Goal: Transaction & Acquisition: Purchase product/service

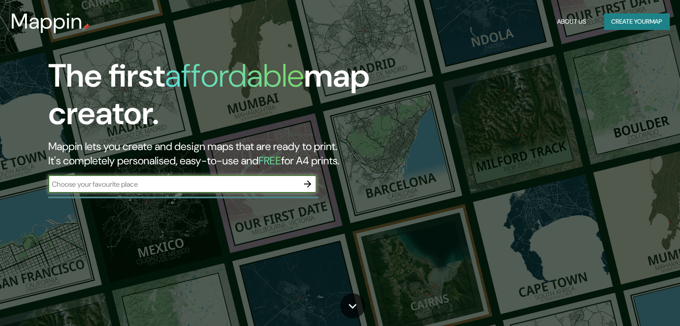
click at [170, 182] on input "text" at bounding box center [173, 184] width 250 height 10
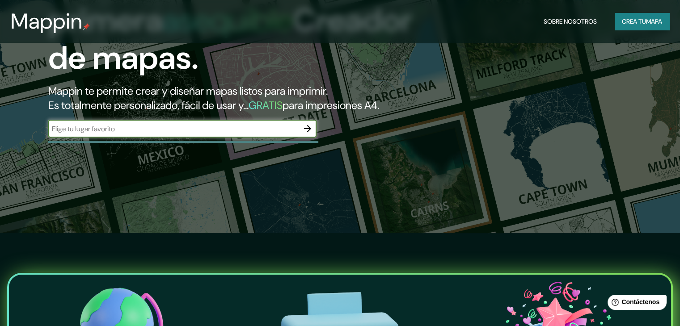
scroll to position [45, 0]
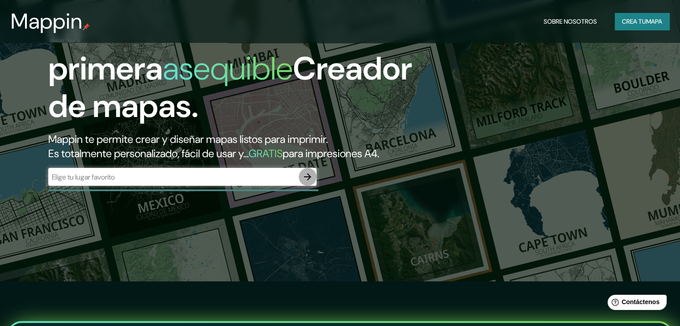
click at [304, 182] on icon "button" at bounding box center [307, 177] width 11 height 11
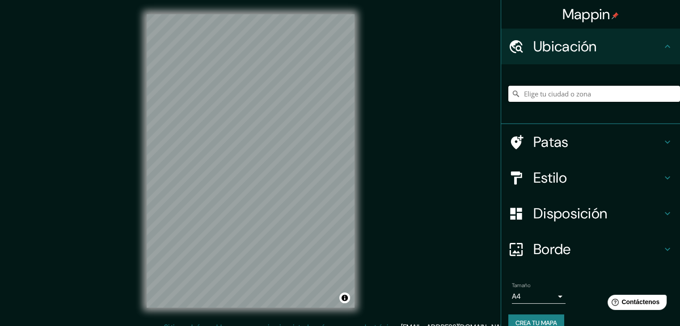
click at [531, 91] on input "Elige tu ciudad o zona" at bounding box center [594, 94] width 172 height 16
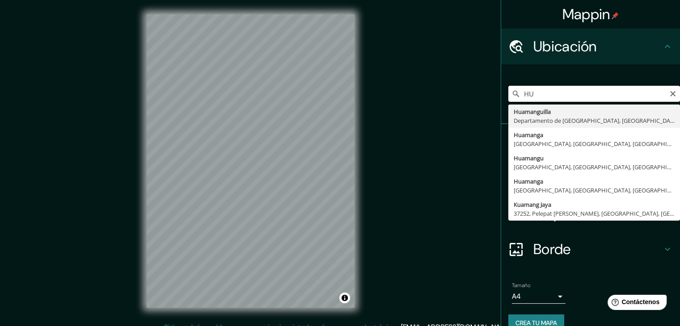
type input "H"
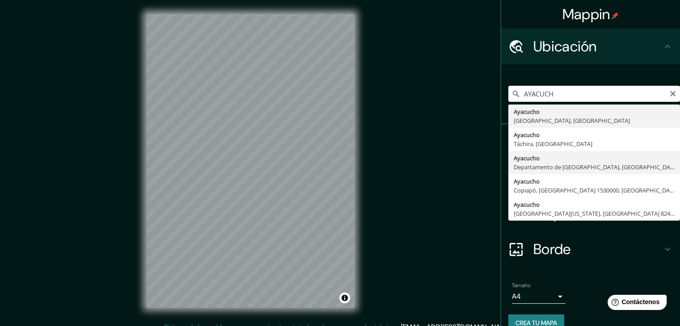
type input "Ayacucho, Departamento de Ayacucho, Perú"
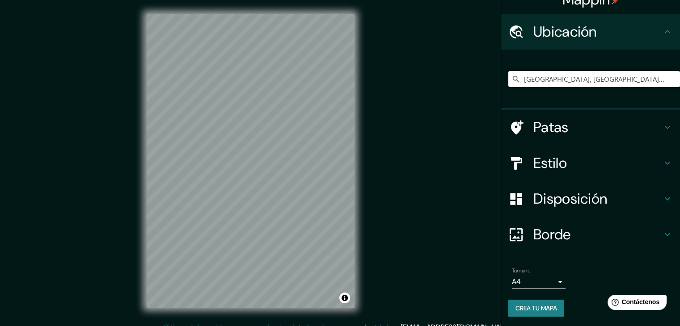
scroll to position [16, 0]
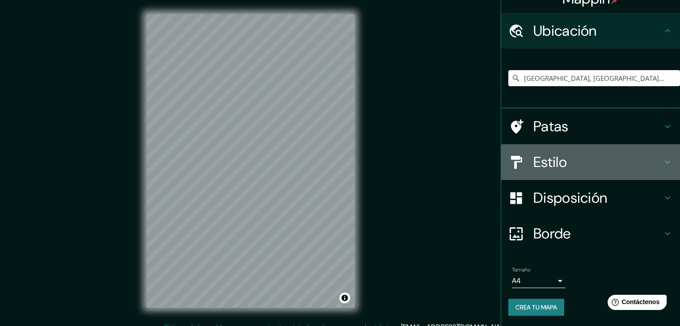
click at [551, 154] on font "Estilo" at bounding box center [551, 162] width 34 height 19
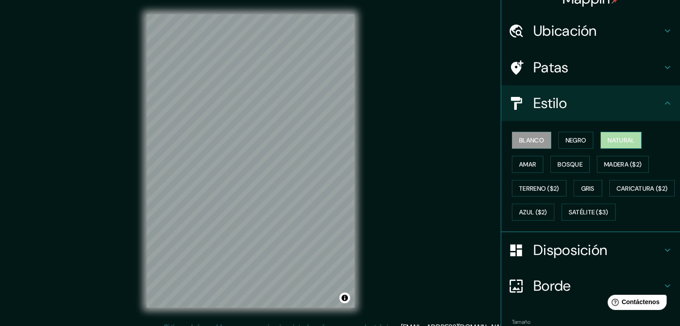
click at [608, 140] on font "Natural" at bounding box center [621, 140] width 27 height 8
click at [558, 167] on font "Bosque" at bounding box center [570, 165] width 25 height 8
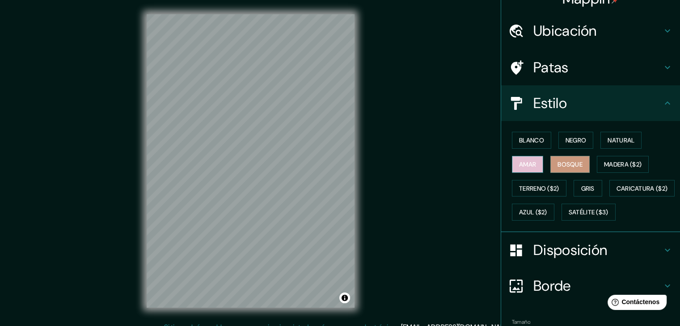
click at [527, 167] on font "Amar" at bounding box center [527, 165] width 17 height 8
click at [576, 190] on button "Gris" at bounding box center [588, 188] width 29 height 17
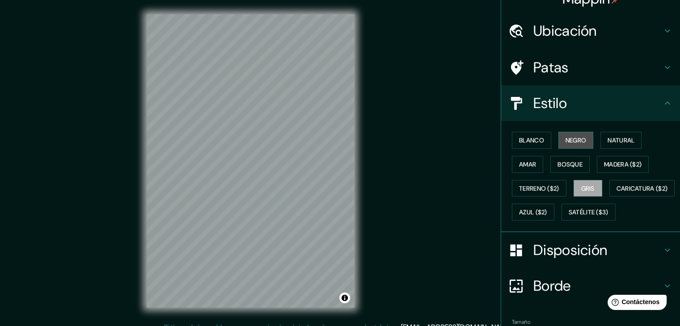
click at [566, 139] on font "Negro" at bounding box center [576, 140] width 21 height 8
click at [530, 146] on button "Blanco" at bounding box center [531, 140] width 39 height 17
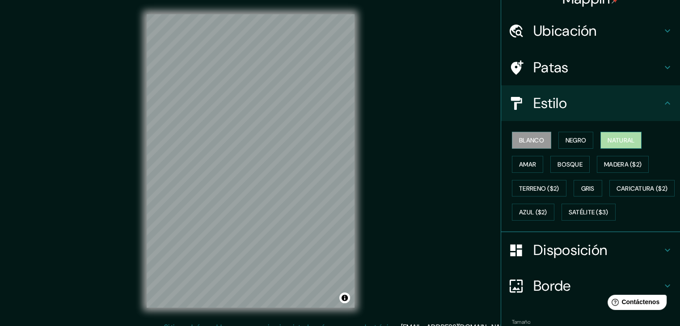
click at [609, 145] on button "Natural" at bounding box center [621, 140] width 41 height 17
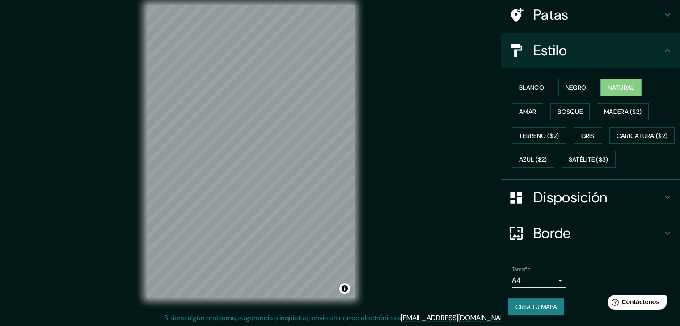
scroll to position [10, 0]
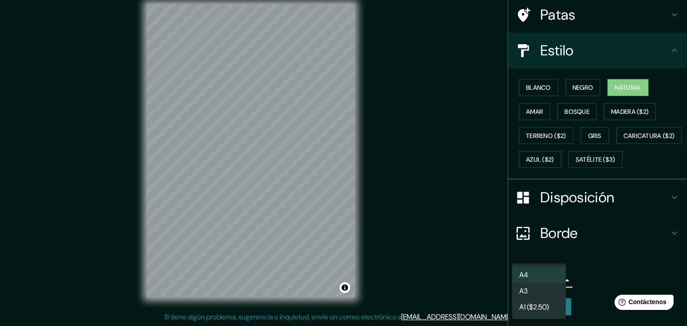
click at [548, 280] on body "Mappin Ubicación Ayacucho, Departamento de Ayacucho, Perú Patas Estilo Blanco N…" at bounding box center [343, 153] width 687 height 326
click at [532, 297] on li "A3" at bounding box center [539, 292] width 54 height 17
type input "a4"
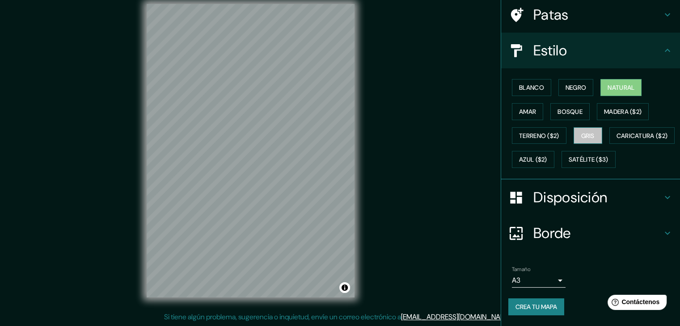
click at [581, 132] on font "Gris" at bounding box center [587, 136] width 13 height 8
click at [531, 84] on font "Blanco" at bounding box center [531, 88] width 25 height 8
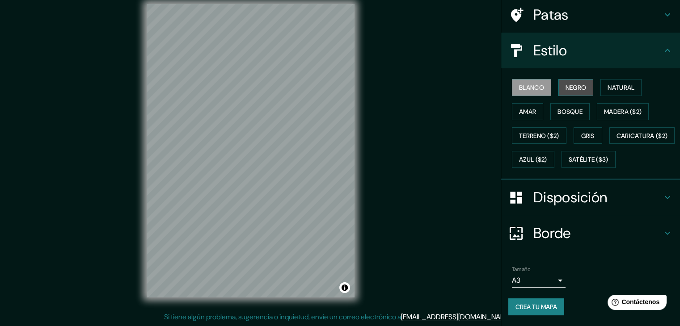
click at [579, 84] on font "Negro" at bounding box center [576, 88] width 21 height 8
click at [608, 84] on font "Natural" at bounding box center [621, 88] width 27 height 8
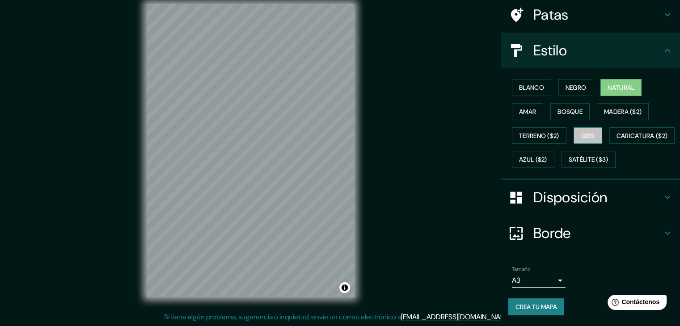
click at [584, 132] on font "Gris" at bounding box center [587, 136] width 13 height 8
click at [571, 108] on font "Bosque" at bounding box center [570, 112] width 25 height 8
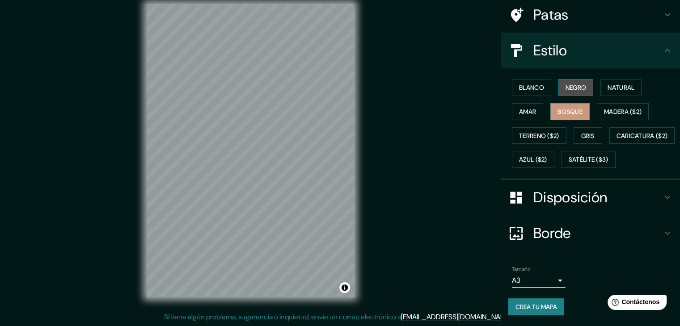
click at [571, 84] on font "Negro" at bounding box center [576, 88] width 21 height 8
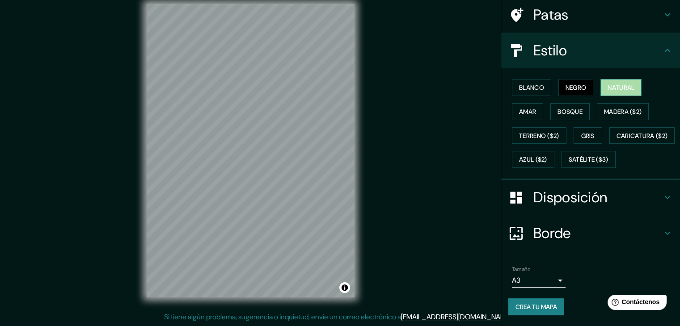
click at [612, 82] on font "Natural" at bounding box center [621, 88] width 27 height 12
click at [518, 309] on font "Crea tu mapa" at bounding box center [537, 307] width 42 height 8
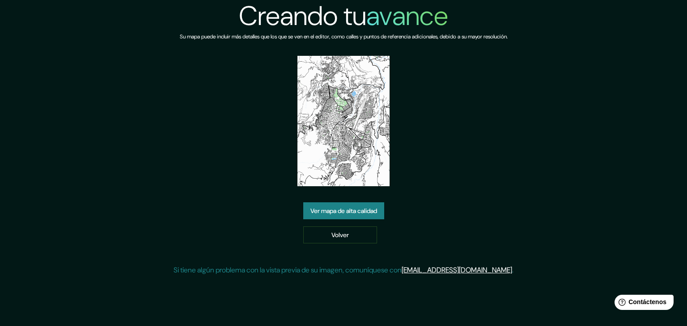
click at [362, 210] on font "Ver mapa de alta calidad" at bounding box center [343, 211] width 67 height 8
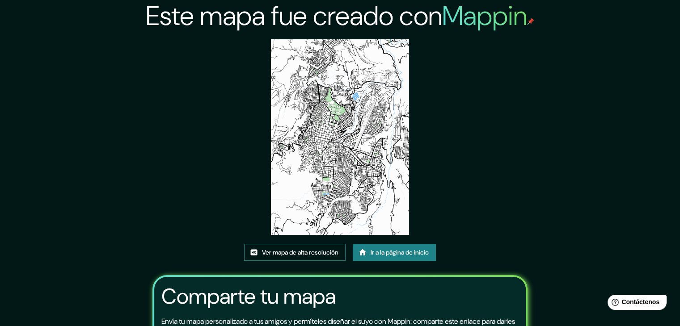
click at [306, 247] on font "Ver mapa de alta resolución" at bounding box center [300, 253] width 76 height 12
